Goal: Check status

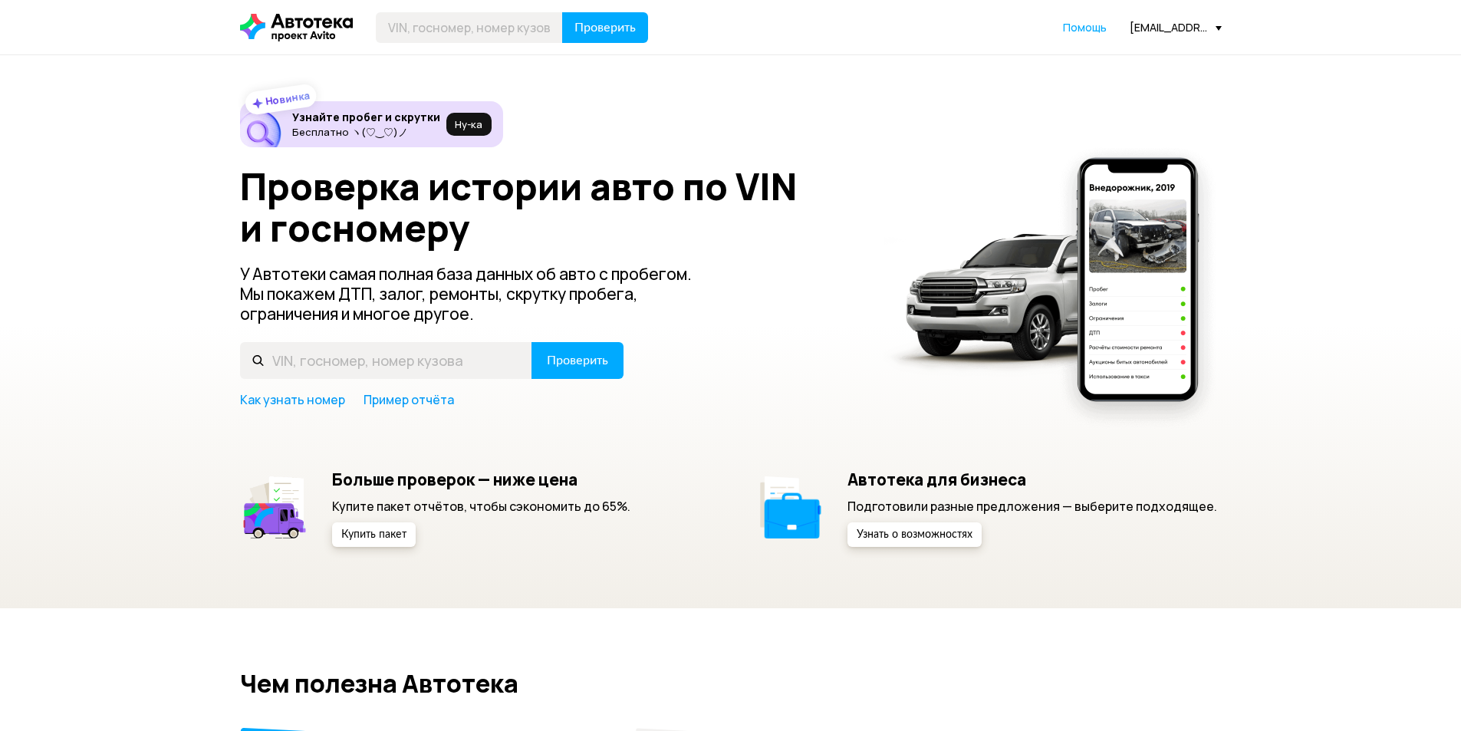
click at [1151, 25] on div "[EMAIL_ADDRESS][DOMAIN_NAME]" at bounding box center [1176, 27] width 92 height 15
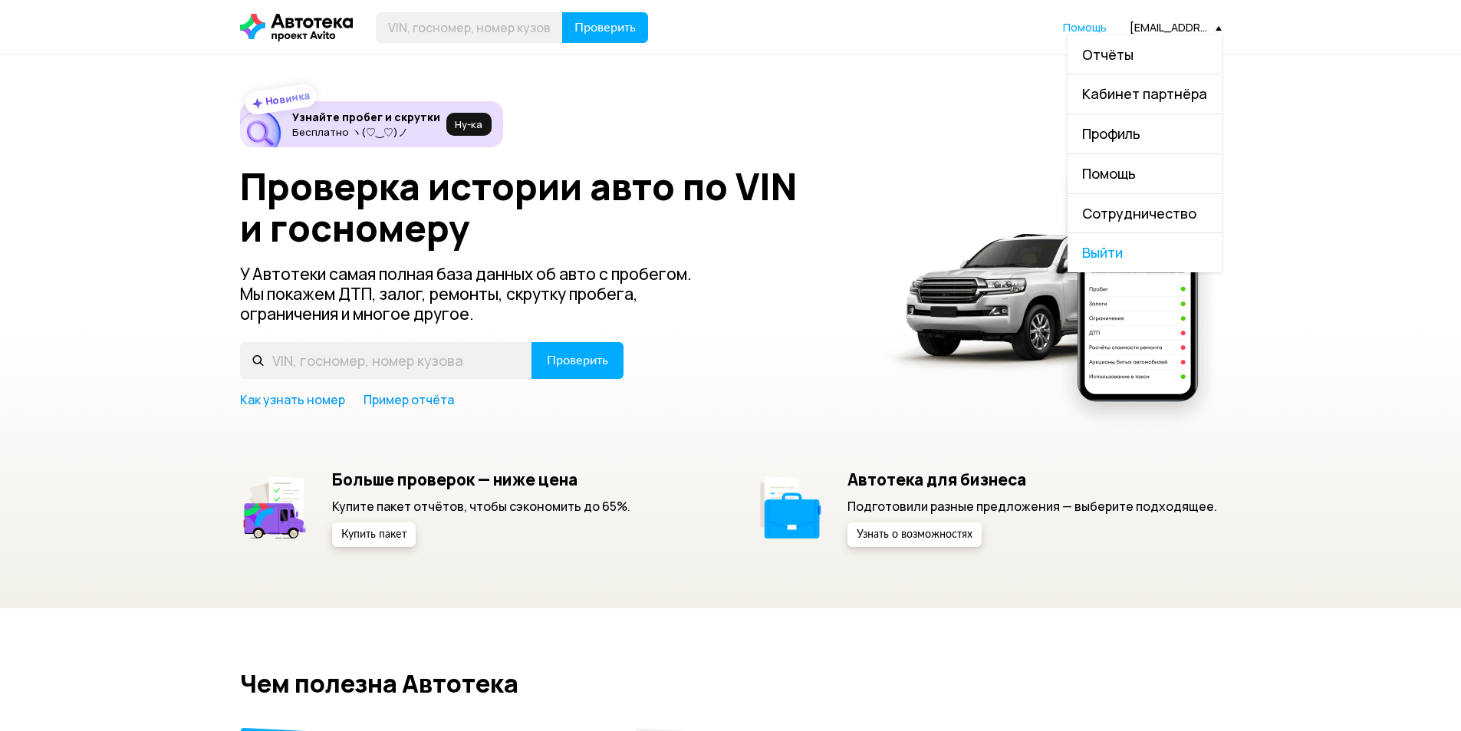
click at [1144, 44] on link "Отчёты" at bounding box center [1145, 54] width 154 height 39
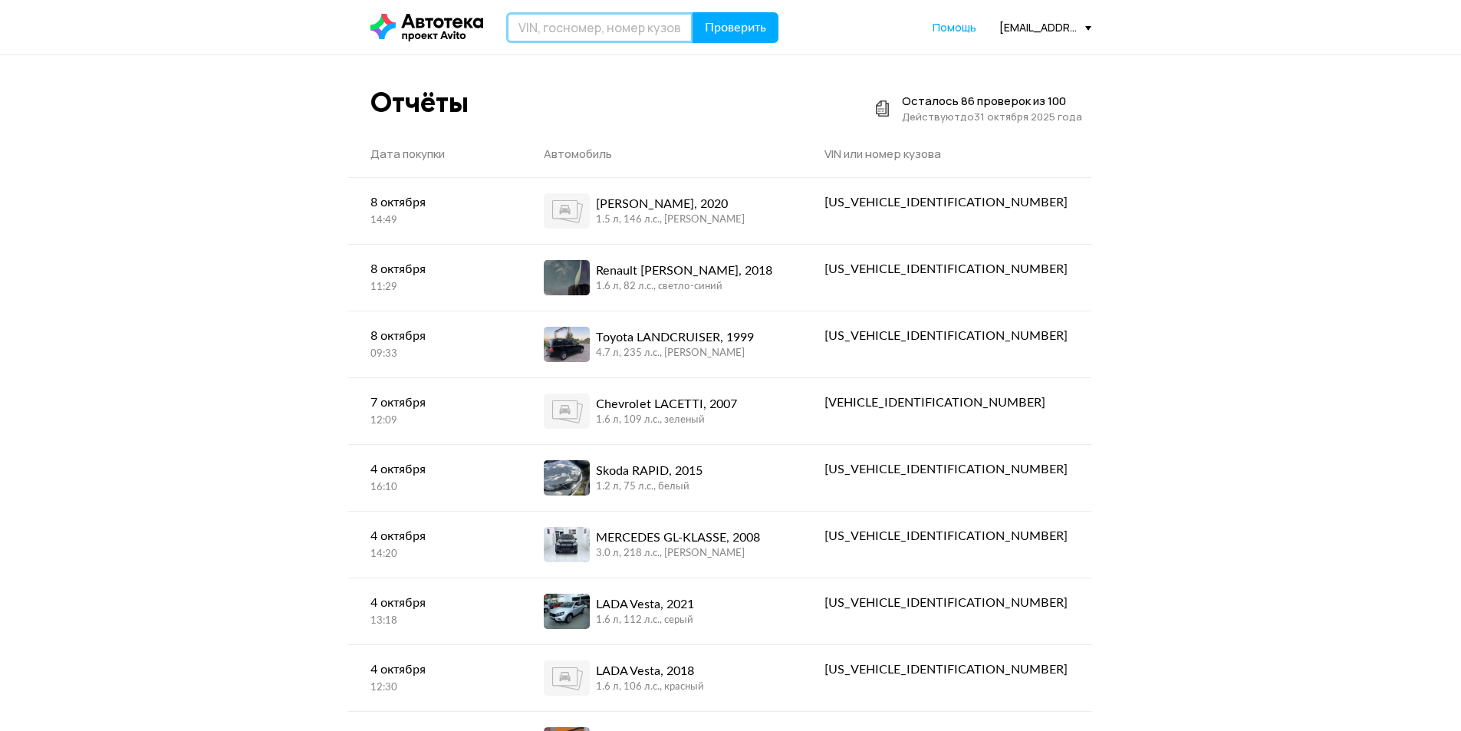
click at [568, 30] on input "text" at bounding box center [599, 27] width 187 height 31
type input "М"
paste input "[VEHICLE_IDENTIFICATION_NUMBER]"
type input "[VEHICLE_IDENTIFICATION_NUMBER]"
click at [721, 29] on span "Проверить" at bounding box center [735, 27] width 61 height 12
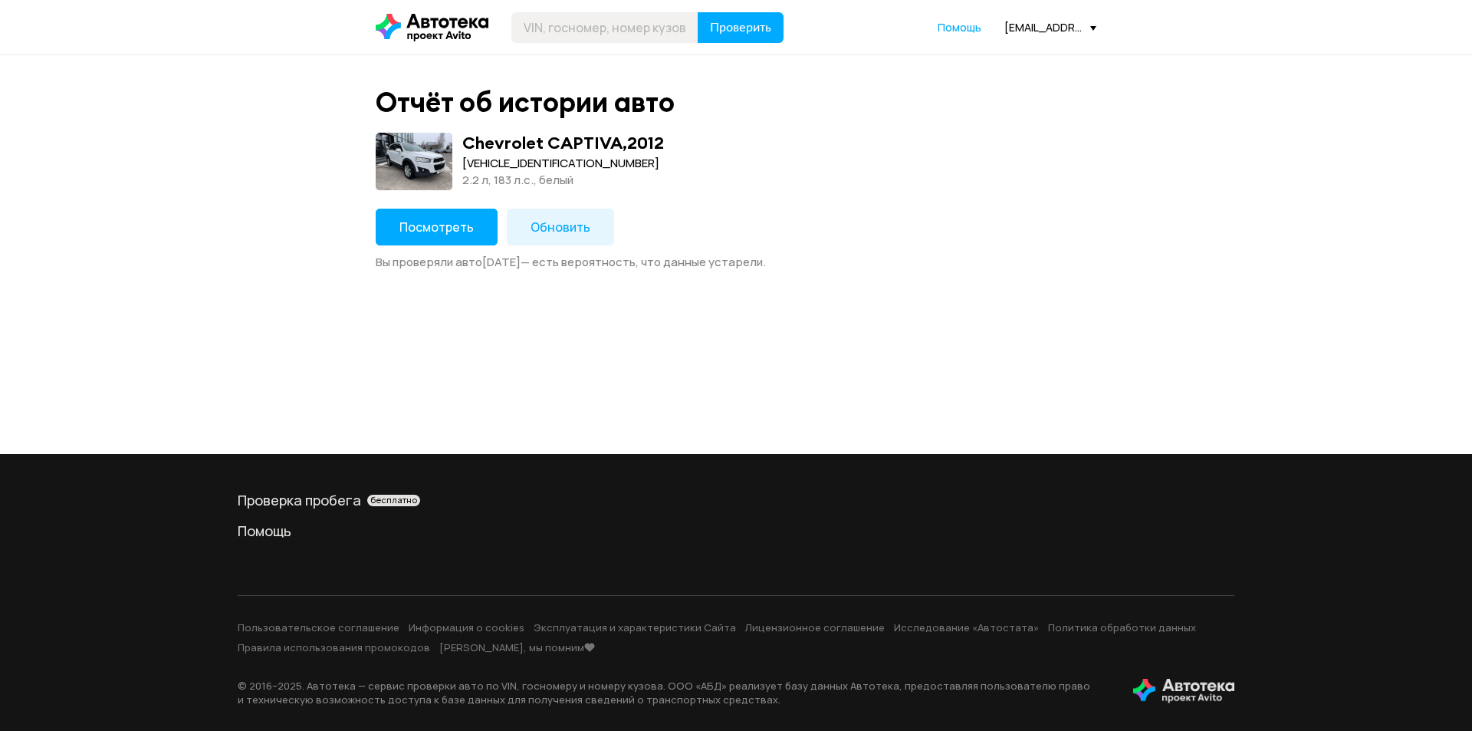
click at [447, 234] on span "Посмотреть" at bounding box center [437, 227] width 74 height 17
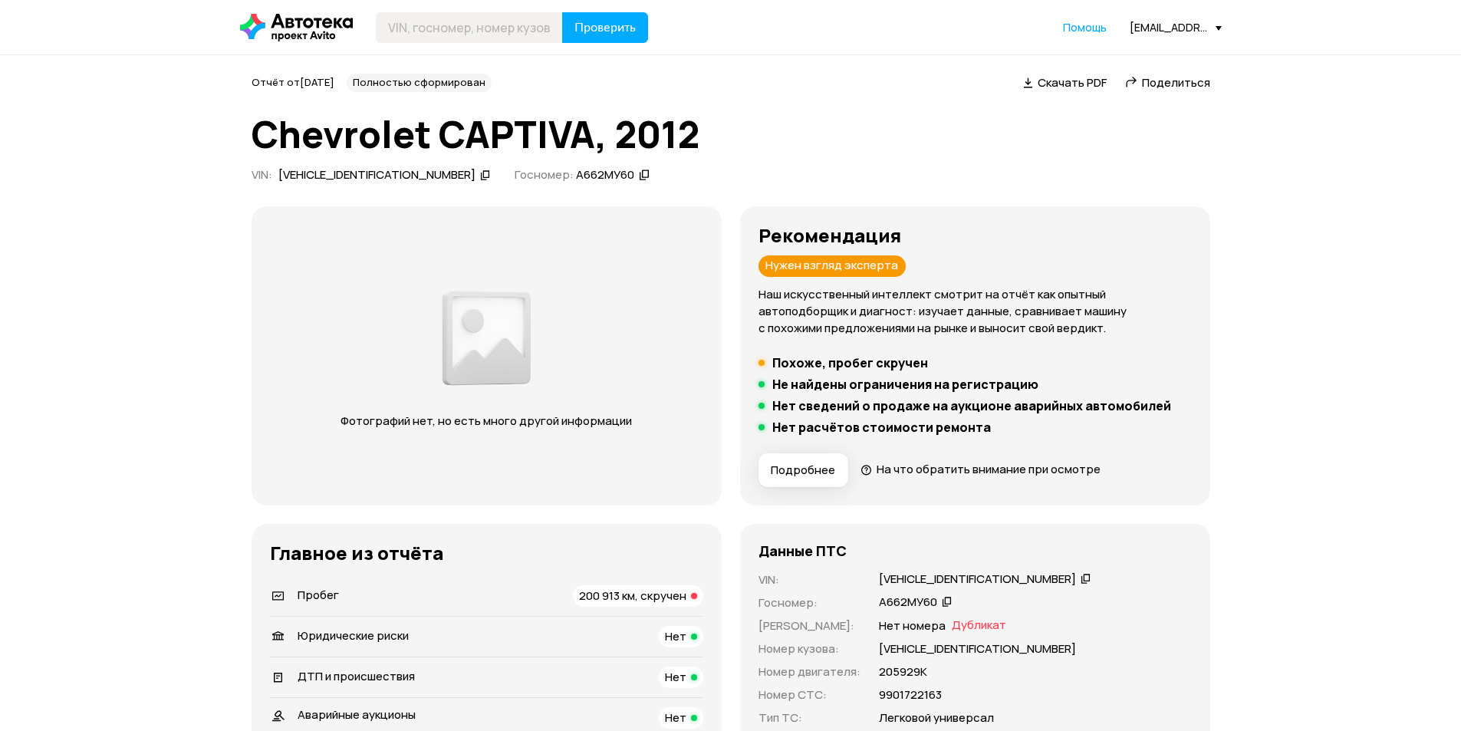
click at [1161, 84] on span "Поделиться" at bounding box center [1176, 82] width 68 height 16
